Goal: Task Accomplishment & Management: Complete application form

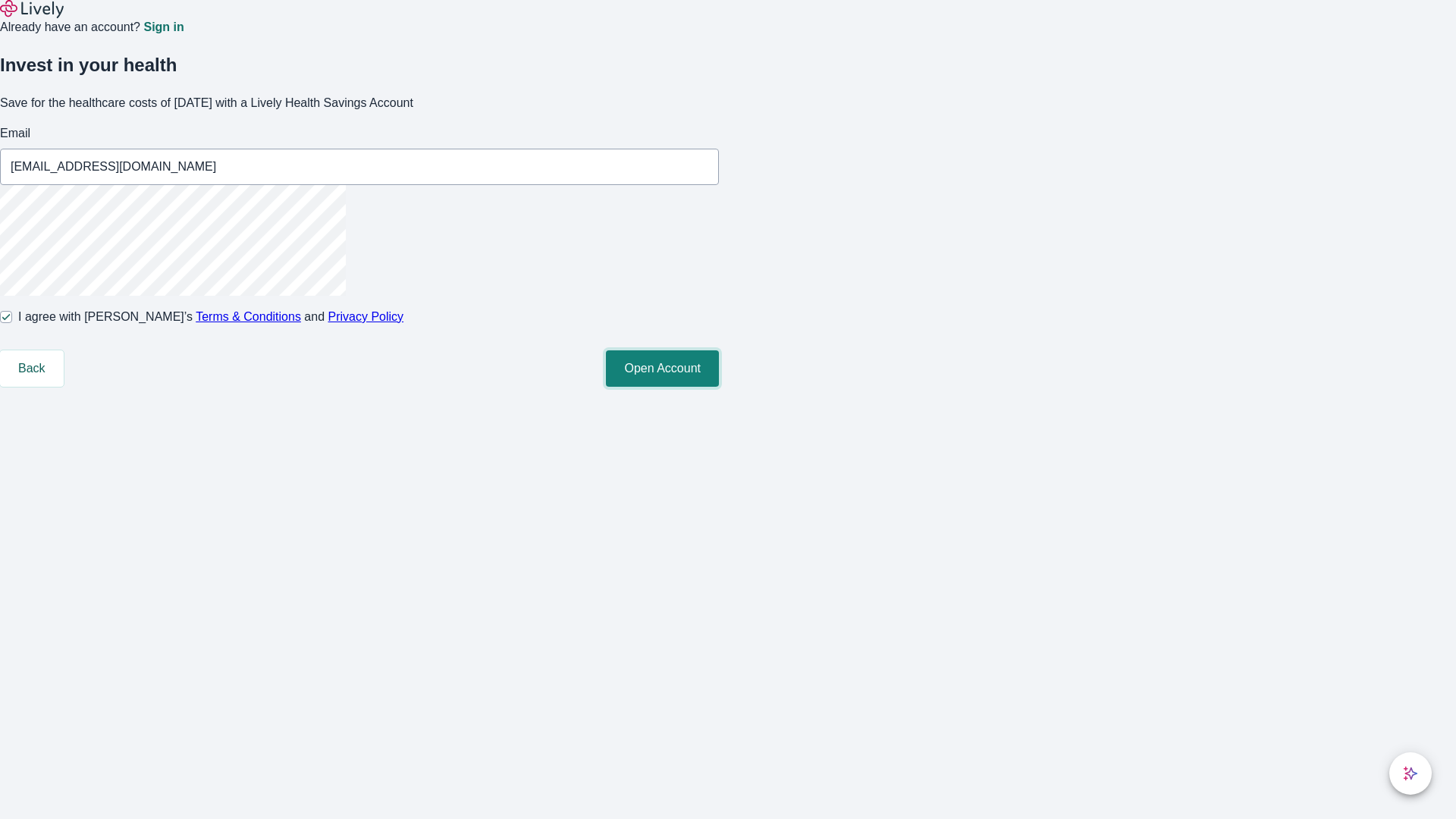
click at [719, 387] on button "Open Account" at bounding box center [662, 368] width 113 height 36
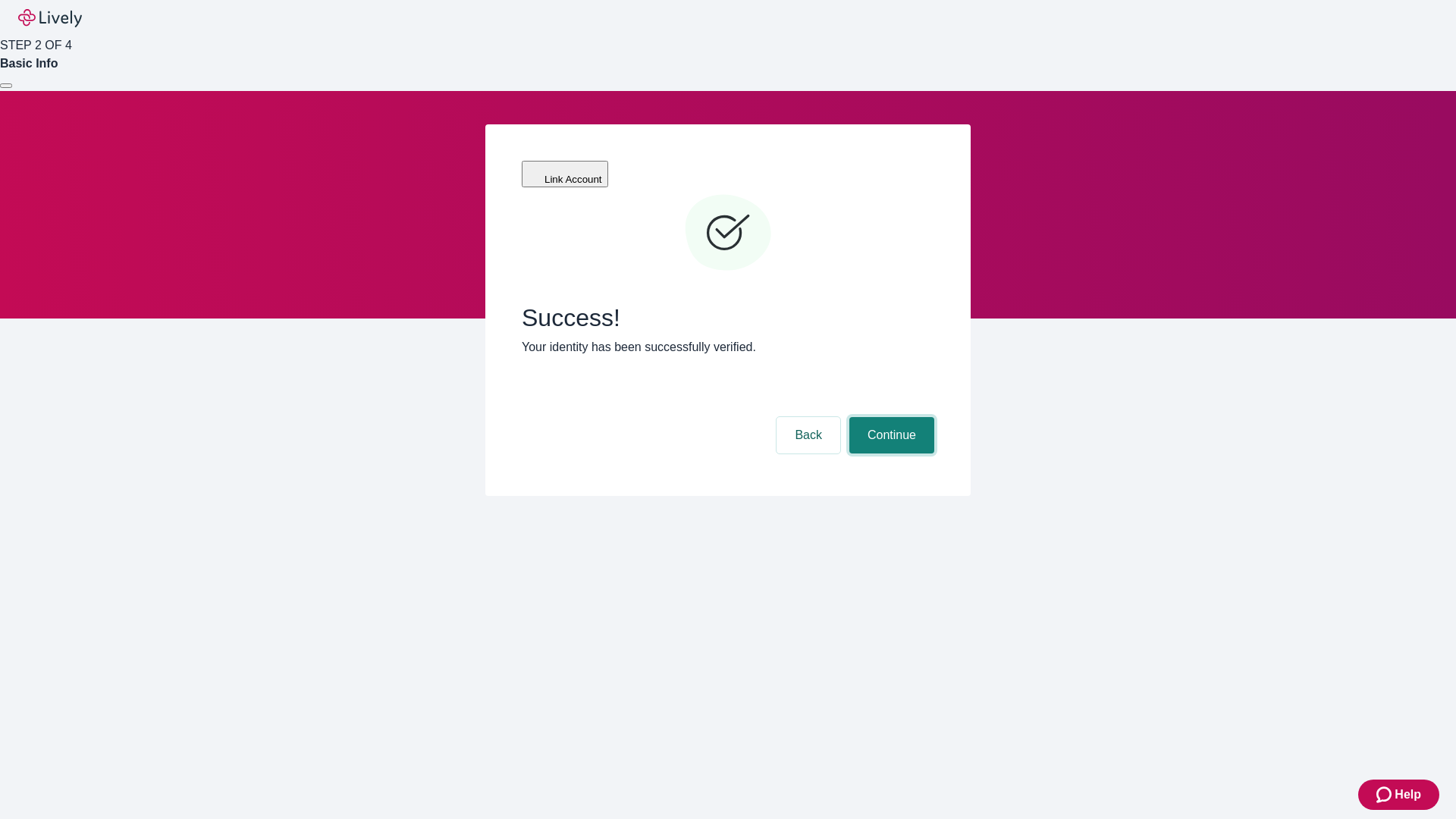
click at [890, 417] on button "Continue" at bounding box center [892, 435] width 85 height 36
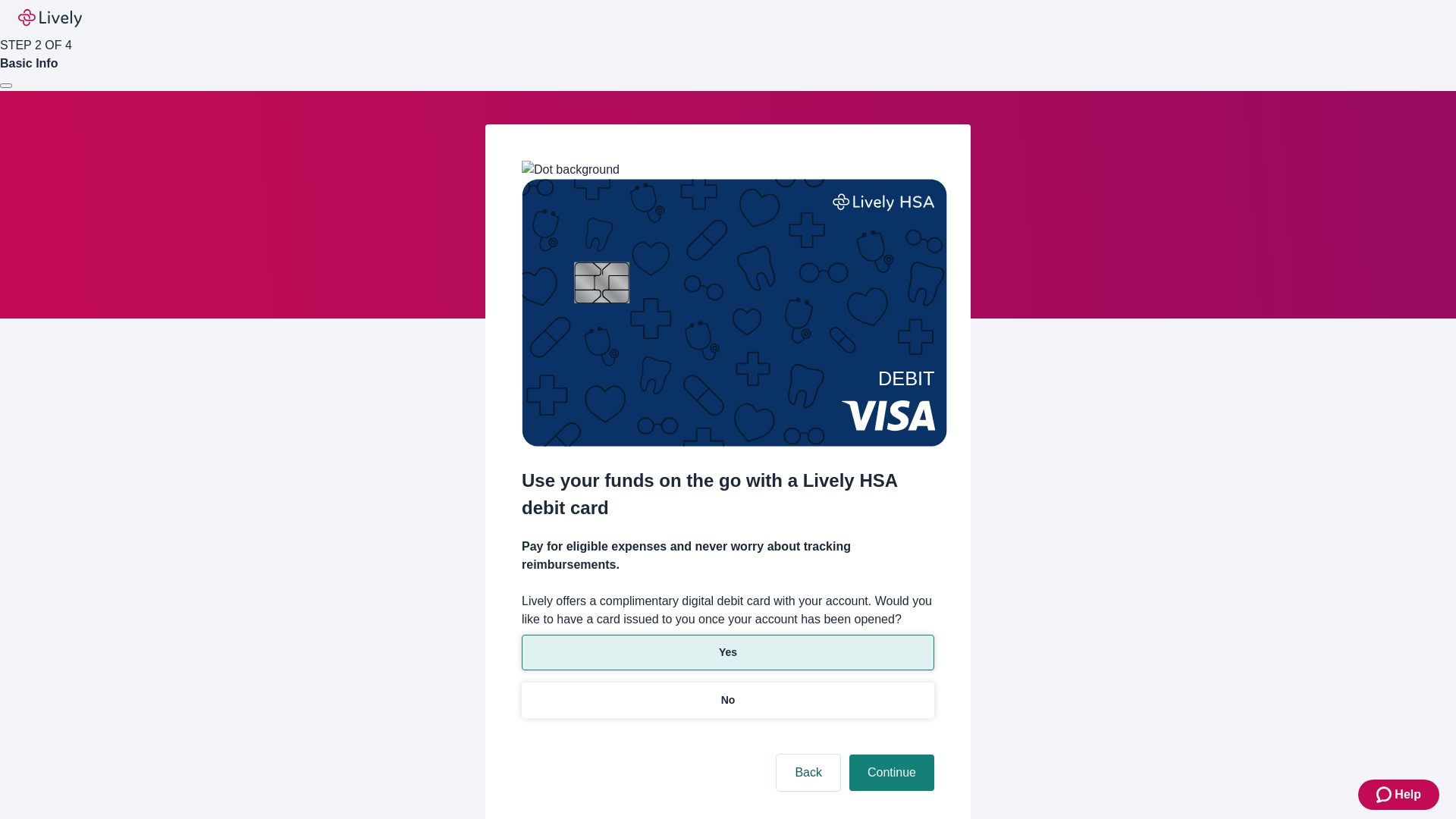
click at [728, 644] on p "Yes" at bounding box center [728, 652] width 18 height 16
click at [890, 755] on button "Continue" at bounding box center [892, 772] width 85 height 36
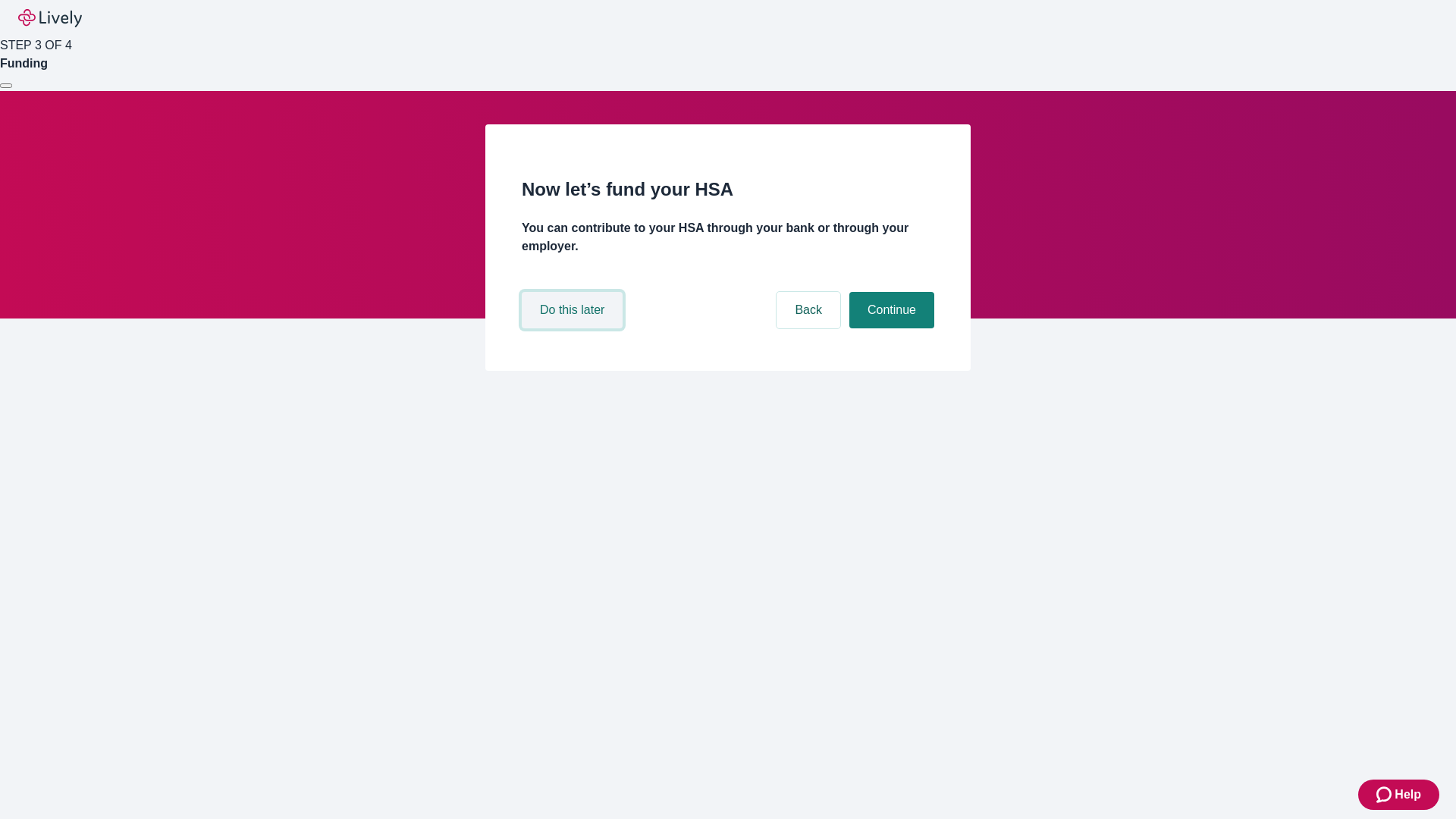
click at [574, 328] on button "Do this later" at bounding box center [572, 309] width 101 height 36
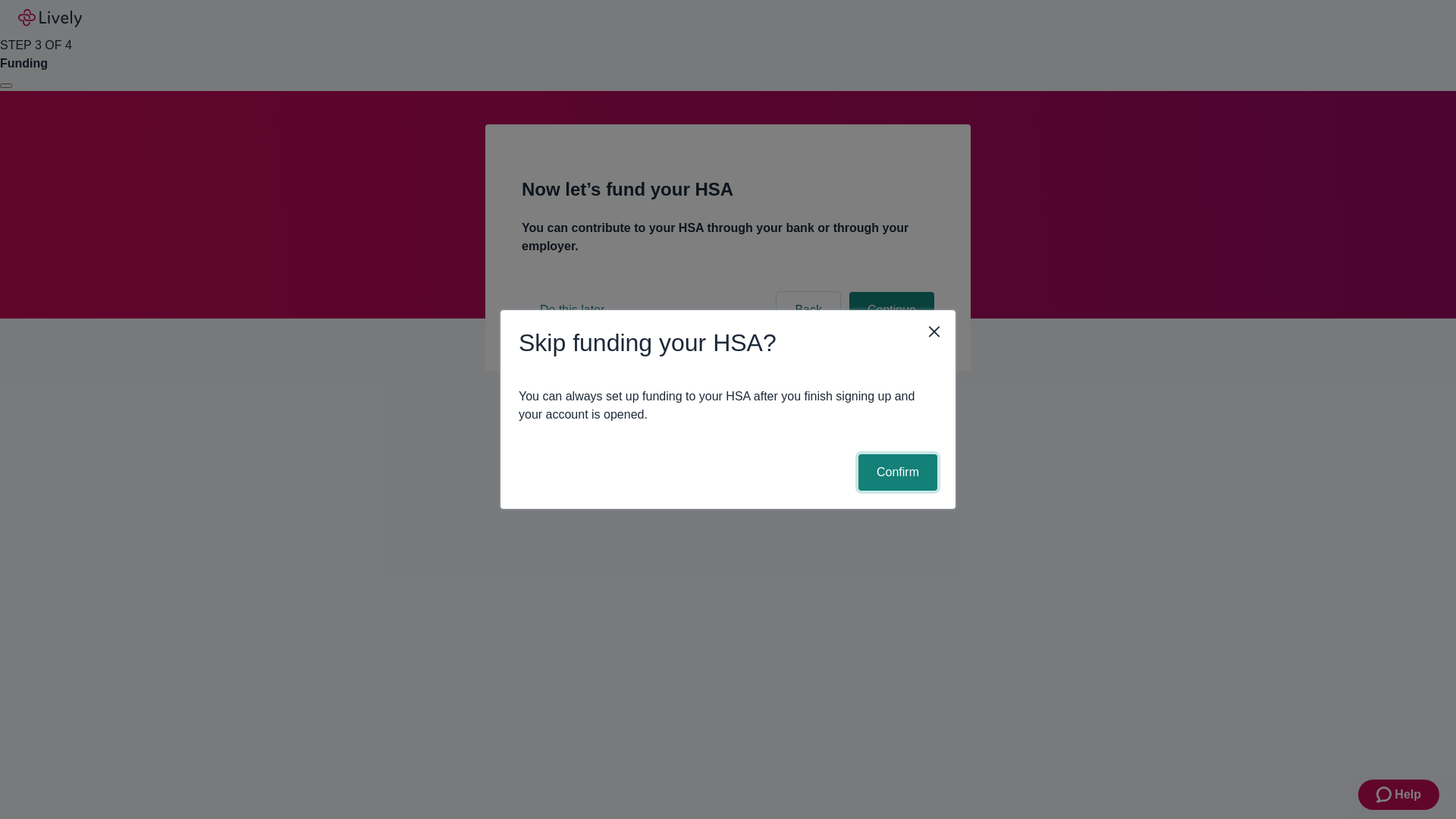
click at [895, 472] on button "Confirm" at bounding box center [897, 472] width 79 height 36
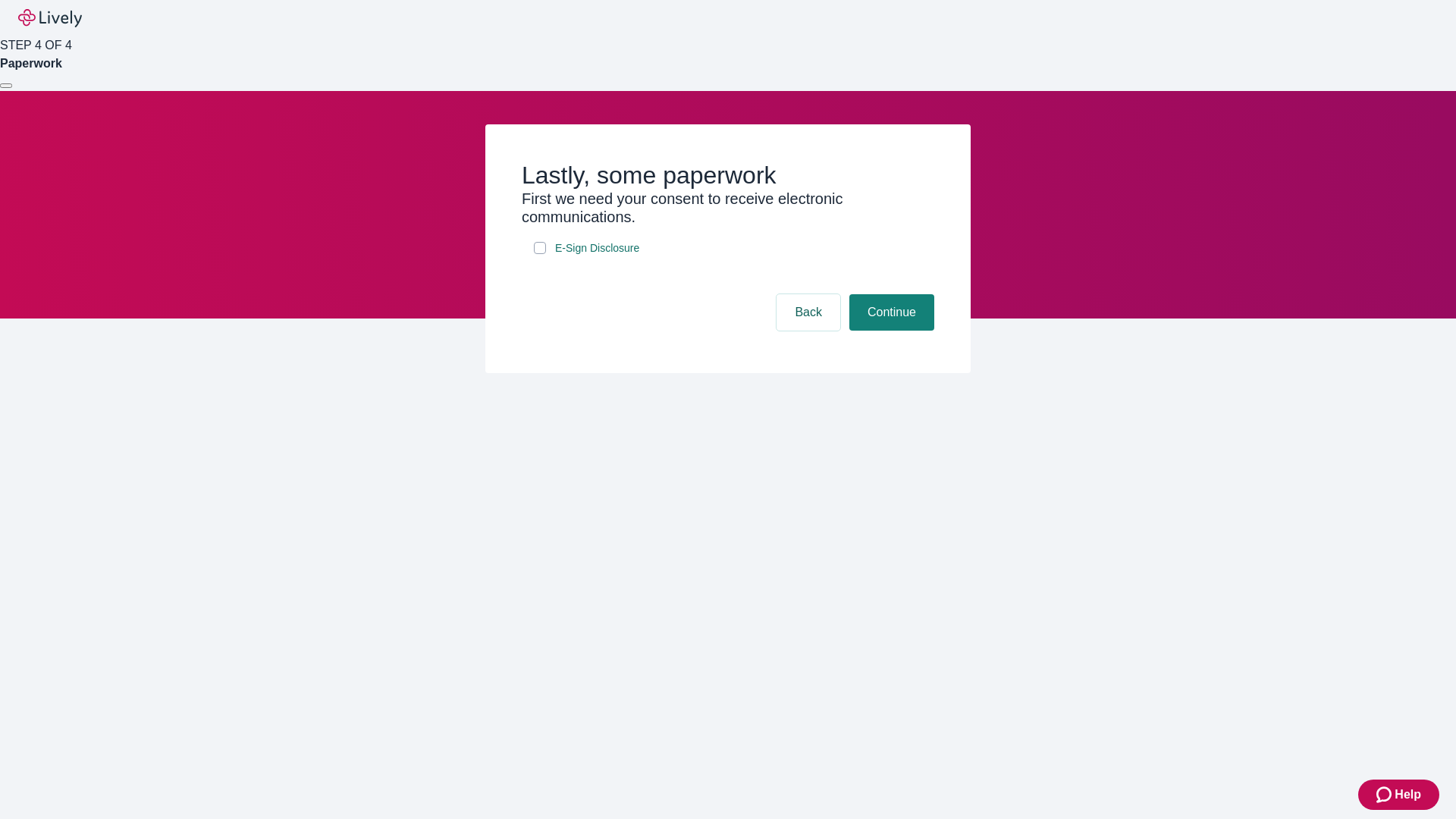
click at [540, 254] on input "E-Sign Disclosure" at bounding box center [540, 248] width 12 height 12
checkbox input "true"
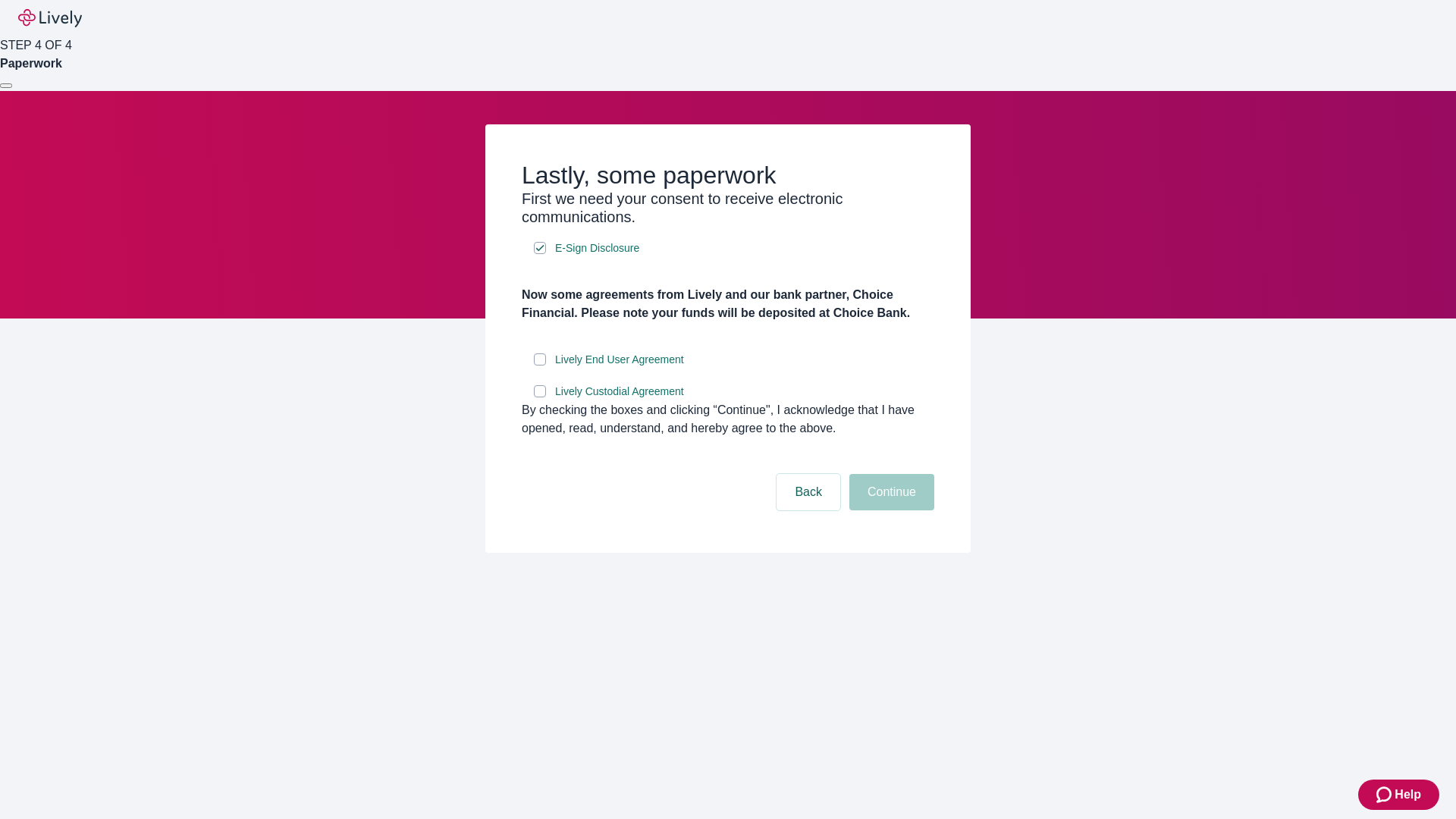
click at [540, 365] on input "Lively End User Agreement" at bounding box center [540, 359] width 12 height 12
checkbox input "true"
click at [540, 398] on input "Lively Custodial Agreement" at bounding box center [540, 391] width 12 height 12
checkbox input "true"
click at [890, 510] on button "Continue" at bounding box center [892, 492] width 85 height 36
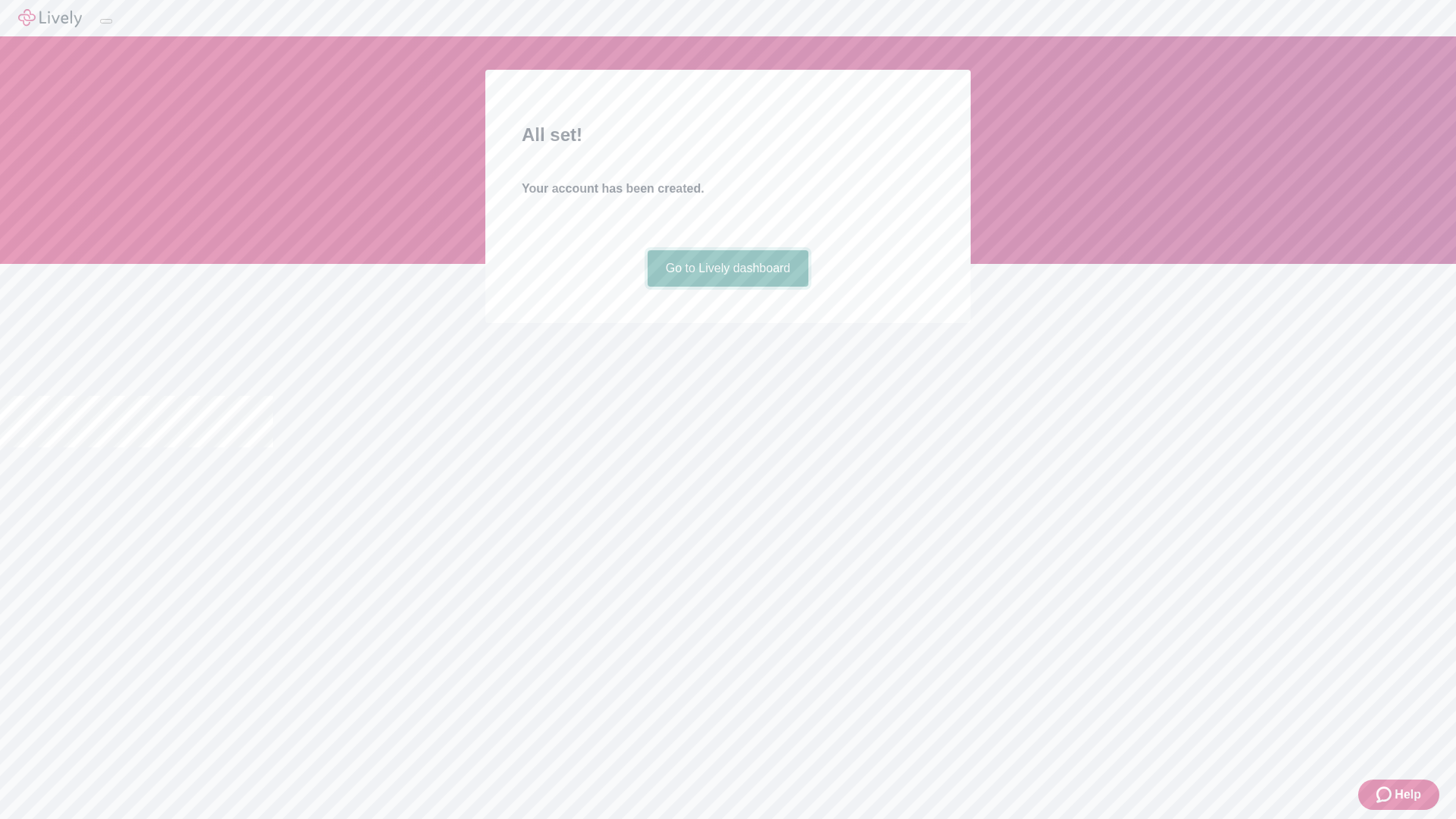
click at [728, 287] on link "Go to Lively dashboard" at bounding box center [728, 268] width 162 height 36
